Goal: Complete application form

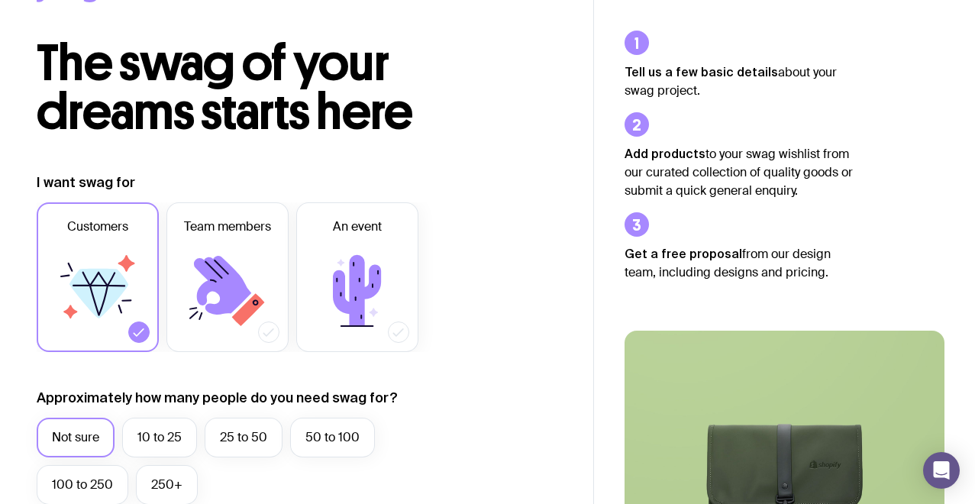
scroll to position [62, 0]
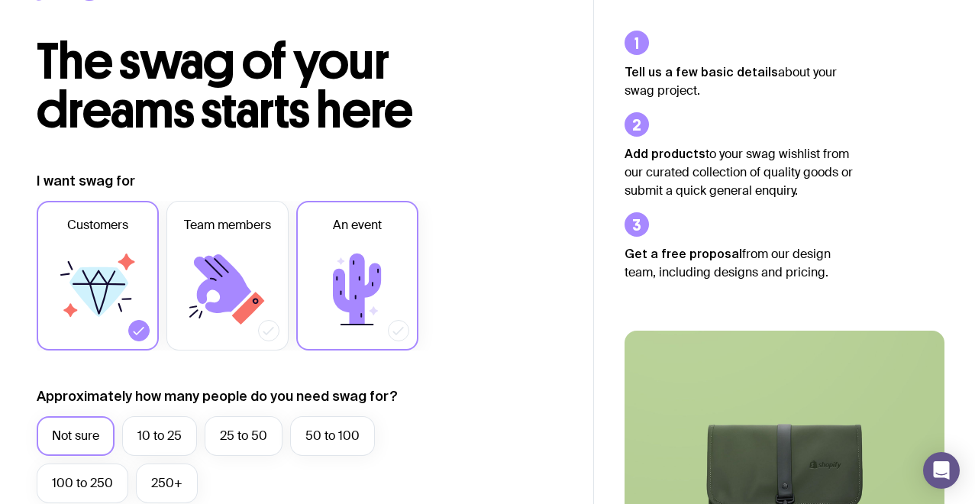
click at [363, 252] on icon at bounding box center [357, 290] width 92 height 92
click at [0, 0] on input "An event" at bounding box center [0, 0] width 0 height 0
click at [86, 246] on icon at bounding box center [98, 290] width 92 height 92
click at [0, 0] on input "Customers" at bounding box center [0, 0] width 0 height 0
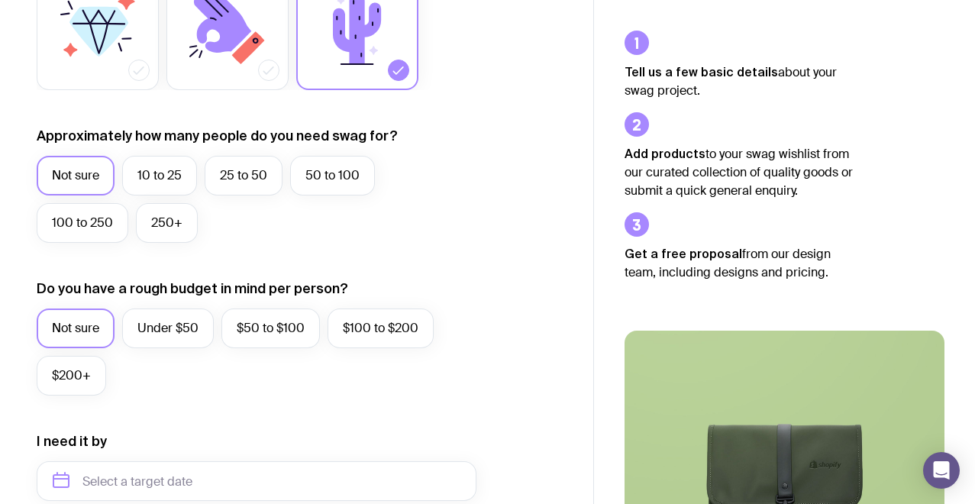
scroll to position [323, 0]
click at [356, 174] on label "50 to 100" at bounding box center [332, 175] width 85 height 40
click at [0, 0] on input "50 to 100" at bounding box center [0, 0] width 0 height 0
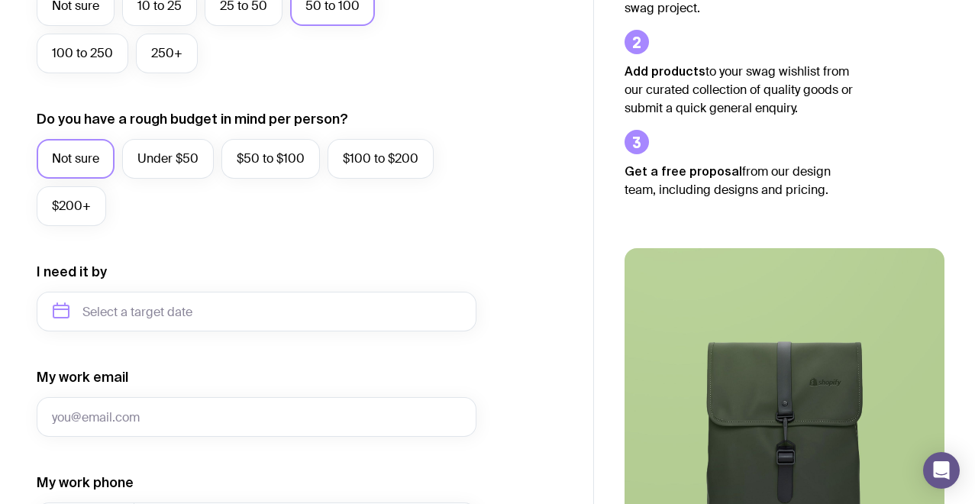
scroll to position [495, 0]
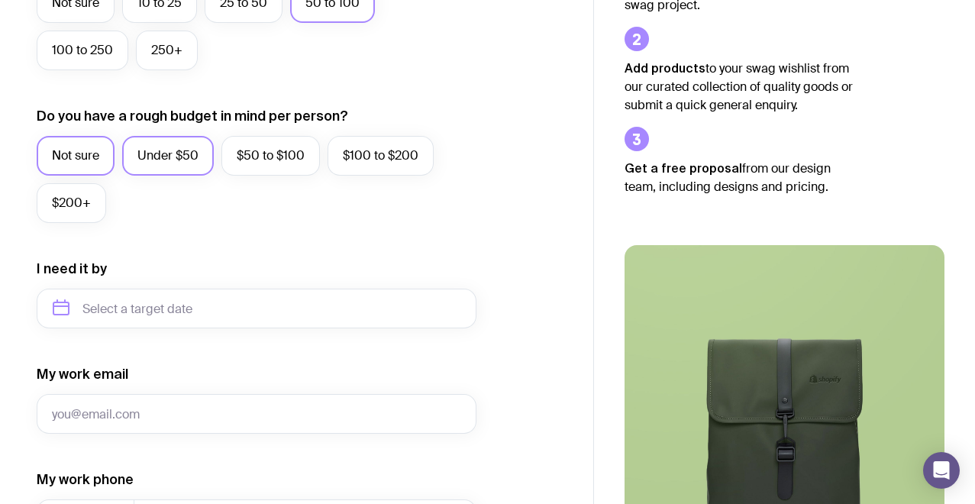
click at [187, 164] on label "Under $50" at bounding box center [168, 156] width 92 height 40
click at [0, 0] on input "Under $50" at bounding box center [0, 0] width 0 height 0
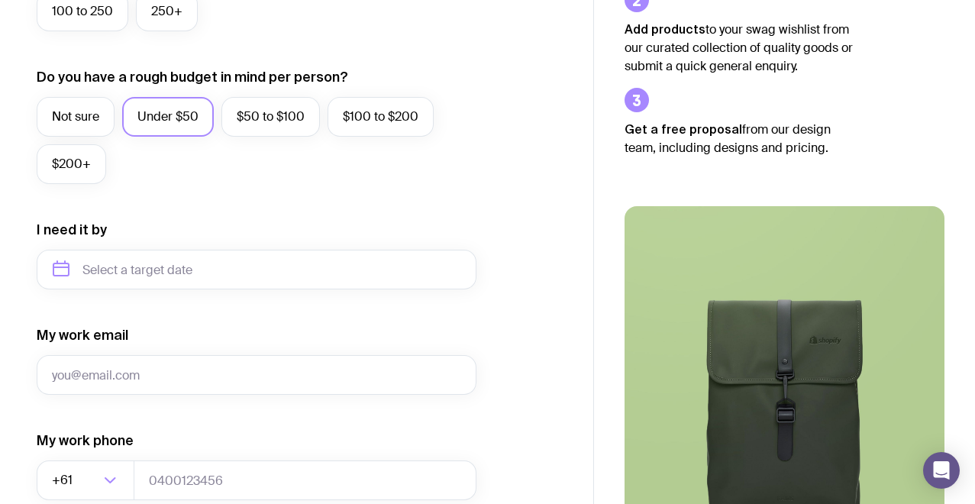
scroll to position [550, 0]
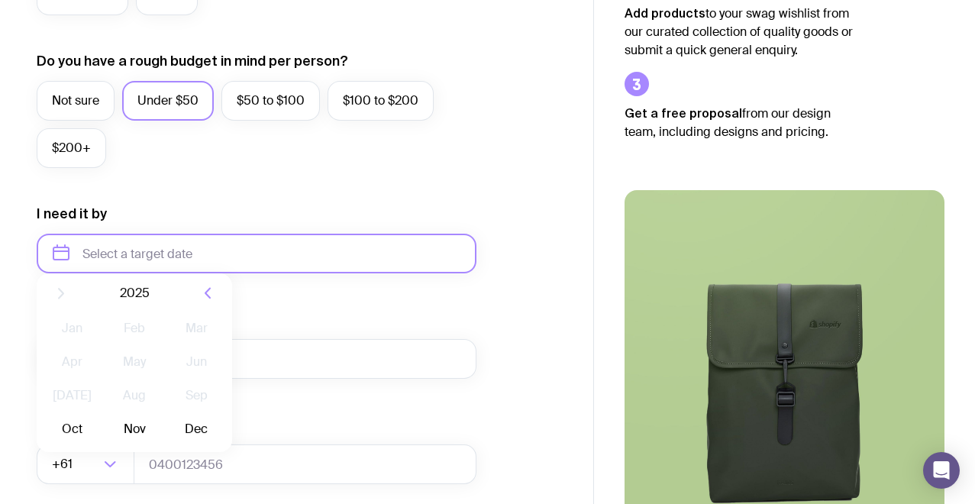
click at [214, 251] on input "text" at bounding box center [257, 254] width 440 height 40
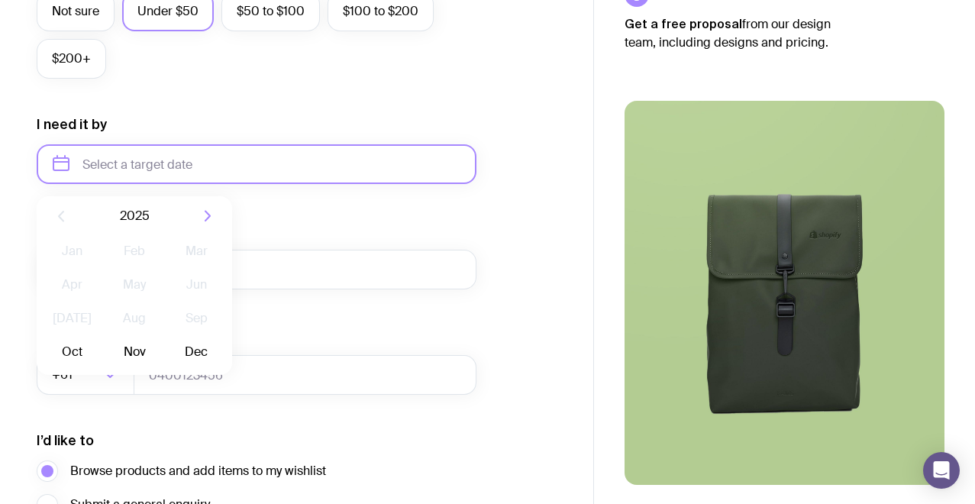
scroll to position [650, 0]
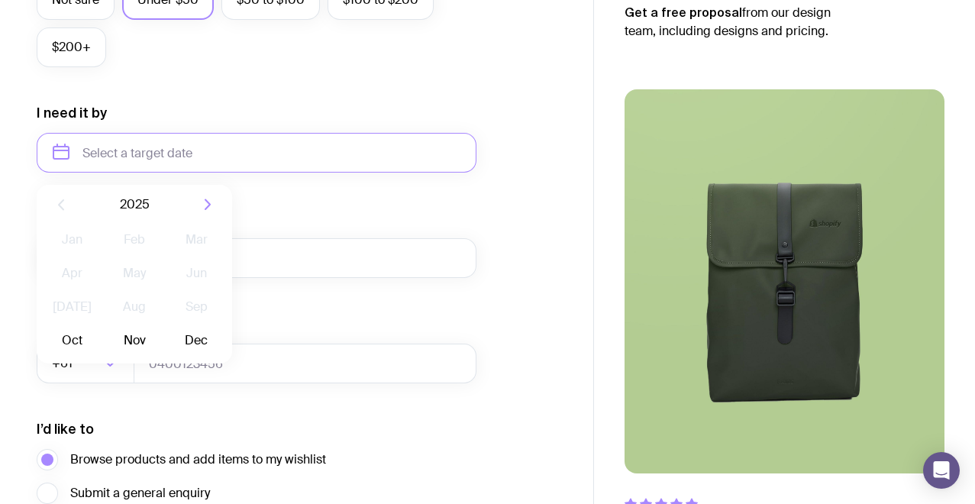
click at [340, 235] on div "My work email" at bounding box center [257, 243] width 440 height 69
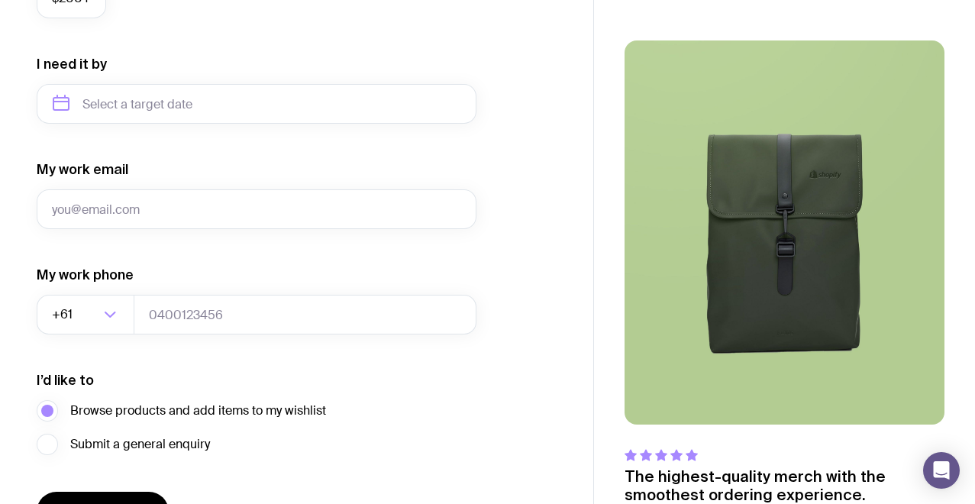
scroll to position [705, 0]
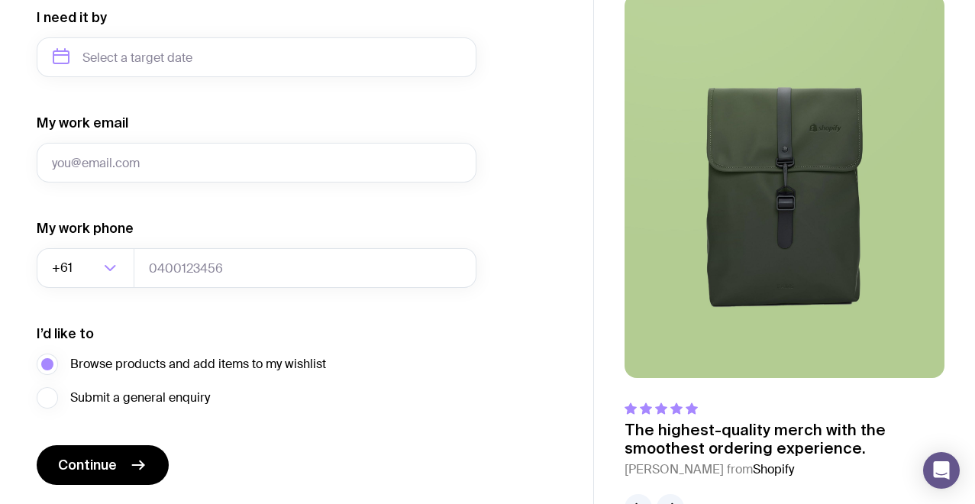
scroll to position [794, 0]
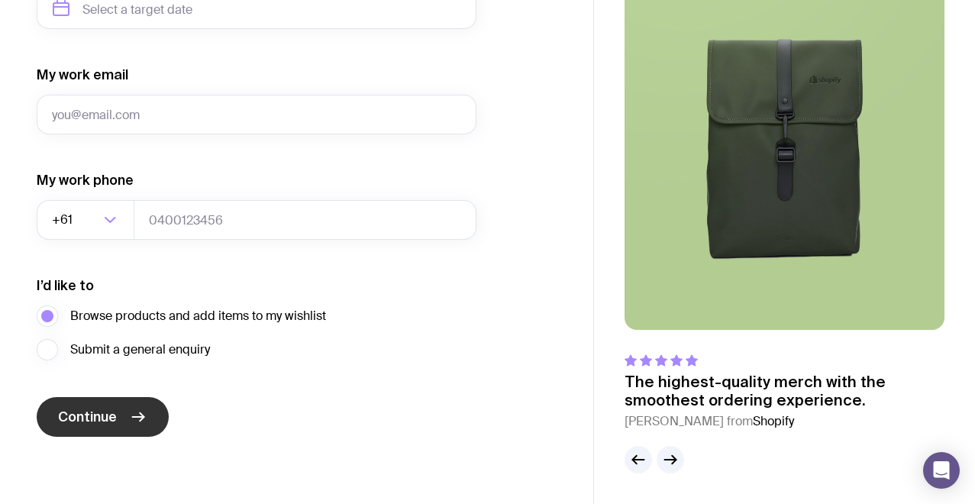
click at [143, 417] on icon "submit" at bounding box center [138, 417] width 11 height 0
click at [670, 454] on icon "button" at bounding box center [670, 459] width 18 height 18
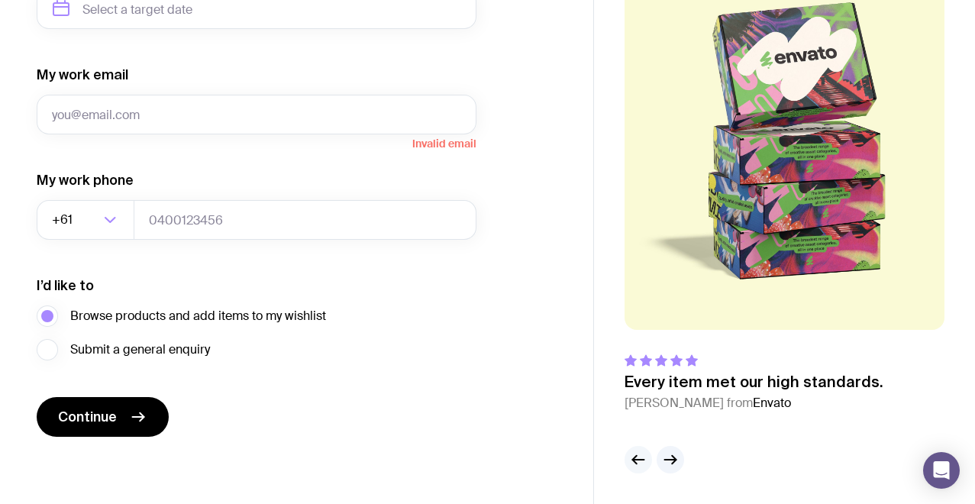
click at [640, 456] on icon "button" at bounding box center [638, 459] width 18 height 18
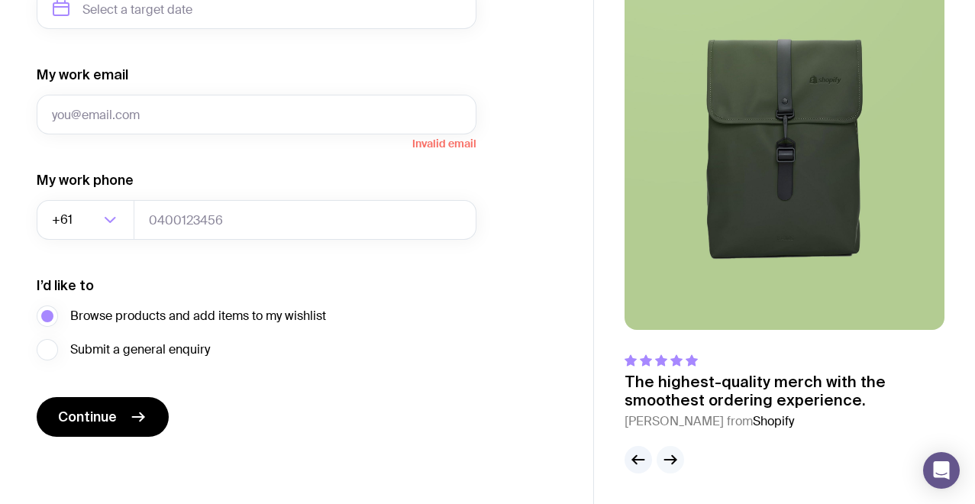
click at [671, 466] on icon "button" at bounding box center [670, 459] width 18 height 18
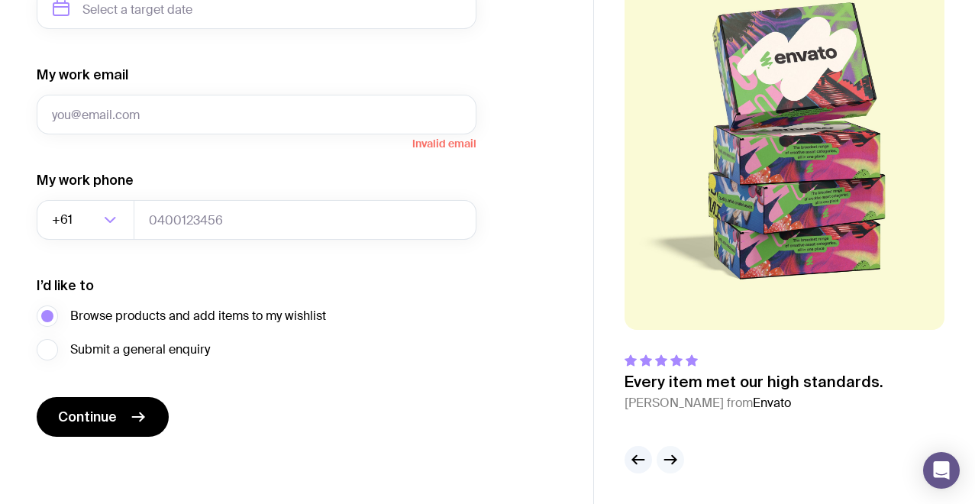
click at [671, 466] on icon "button" at bounding box center [670, 459] width 18 height 18
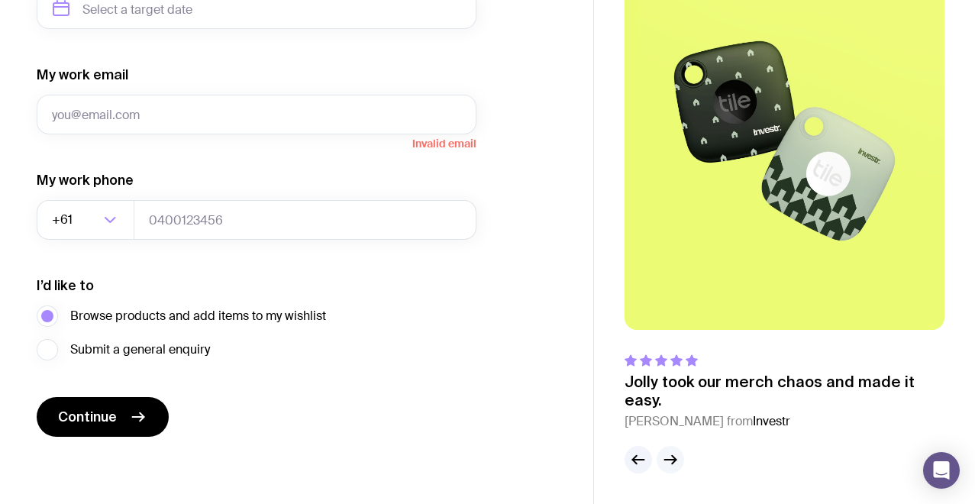
click at [671, 465] on icon "button" at bounding box center [670, 459] width 18 height 18
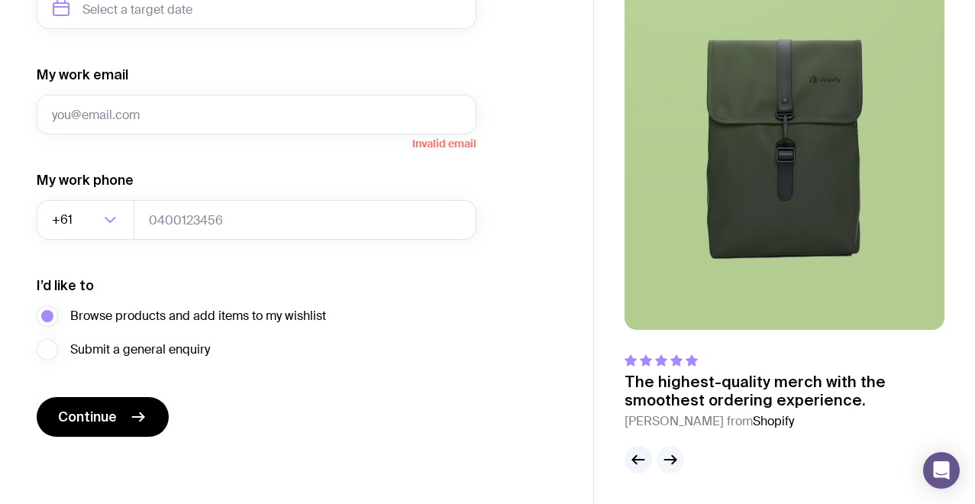
click at [671, 465] on icon "button" at bounding box center [670, 459] width 18 height 18
